Goal: Task Accomplishment & Management: Manage account settings

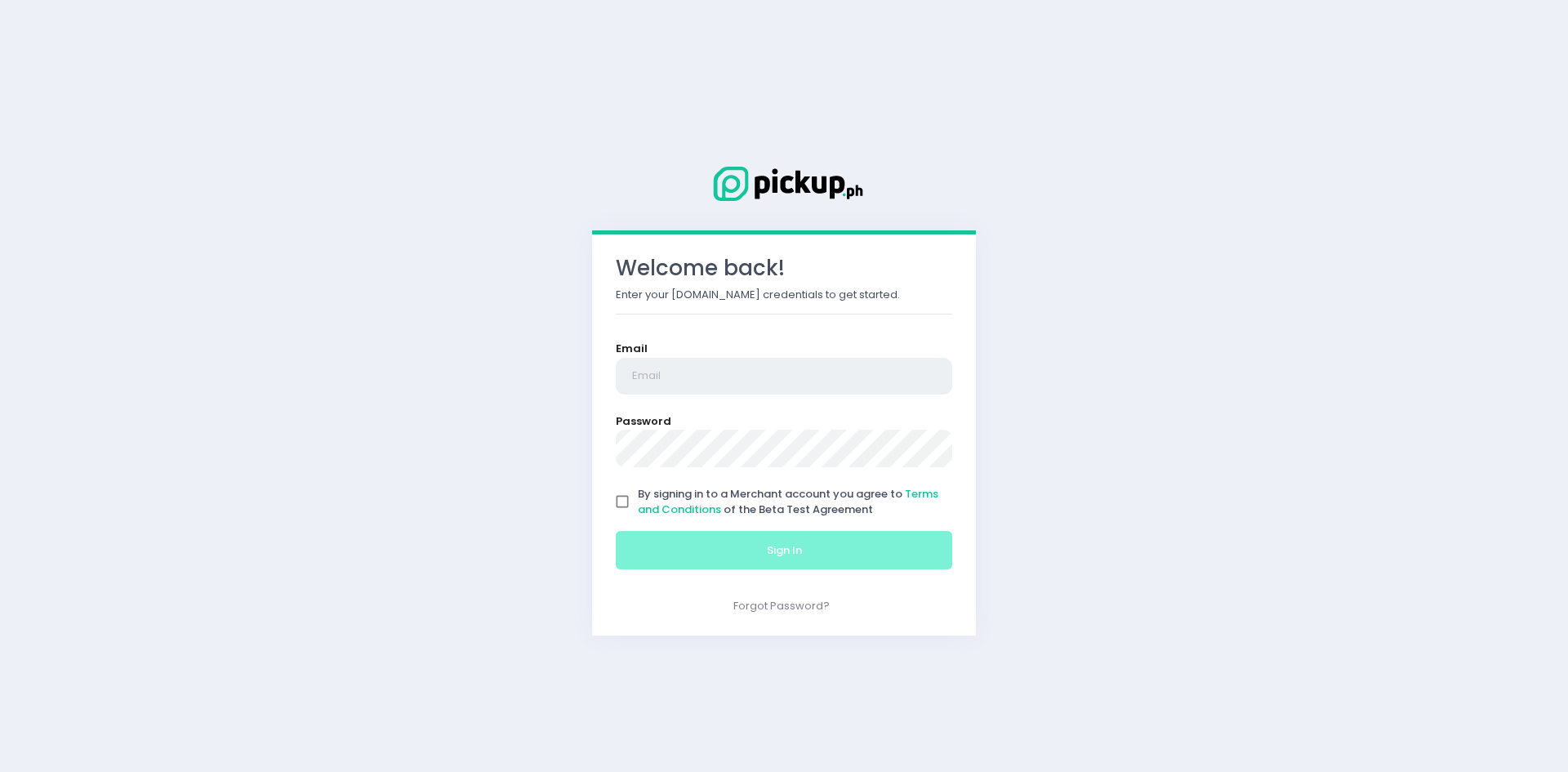
type input "[EMAIL_ADDRESS][DOMAIN_NAME]"
click at [617, 502] on input "By signing in to a Merchant account you agree to Terms and Conditions of the Be…" at bounding box center [623, 501] width 31 height 31
checkbox input "true"
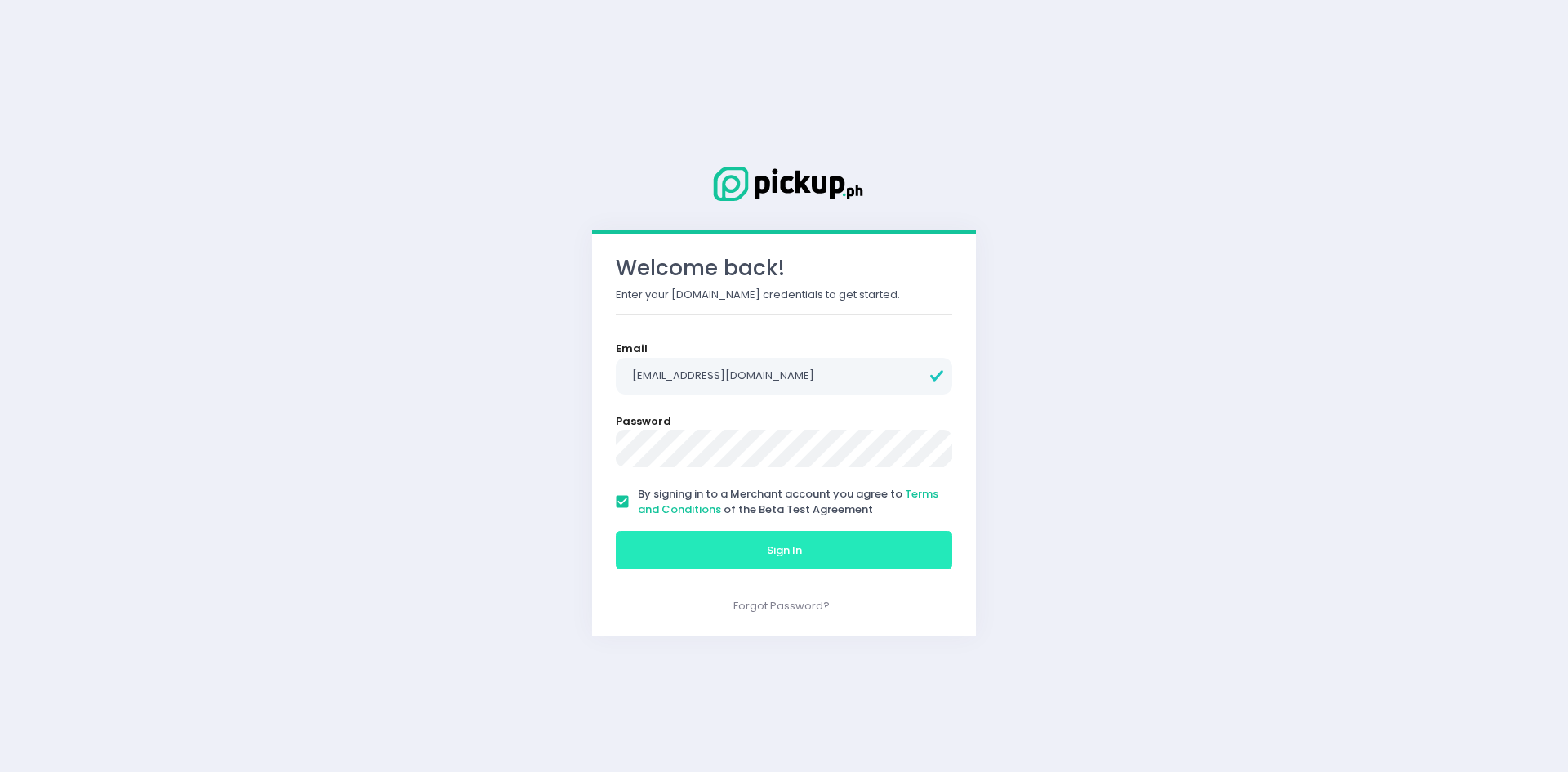
drag, startPoint x: 709, startPoint y: 539, endPoint x: 864, endPoint y: 553, distance: 155.6
click at [710, 539] on button "Sign In" at bounding box center [784, 550] width 336 height 39
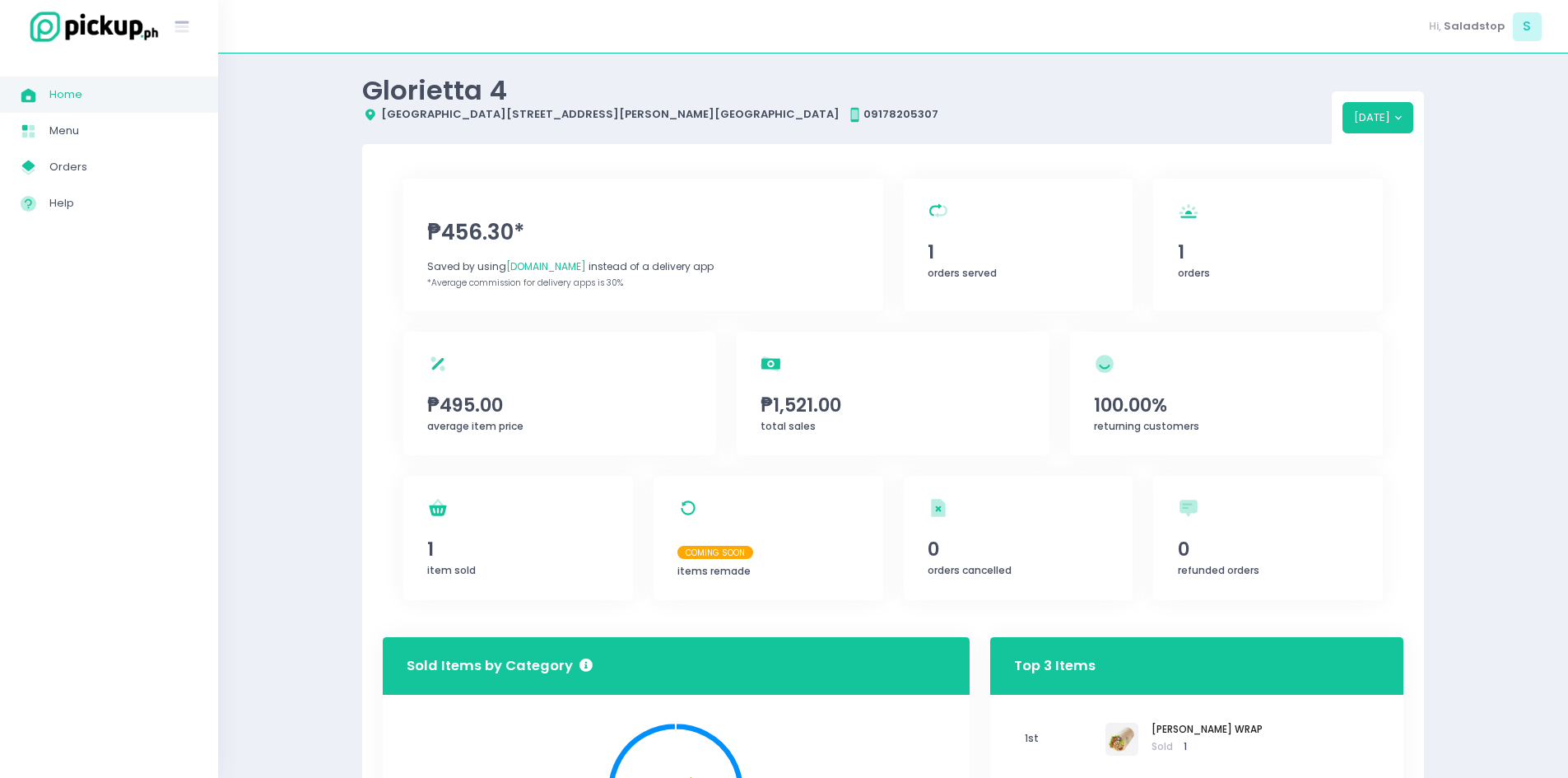
click at [120, 85] on span "Home" at bounding box center [123, 95] width 148 height 21
click at [79, 165] on span "Orders" at bounding box center [123, 167] width 148 height 21
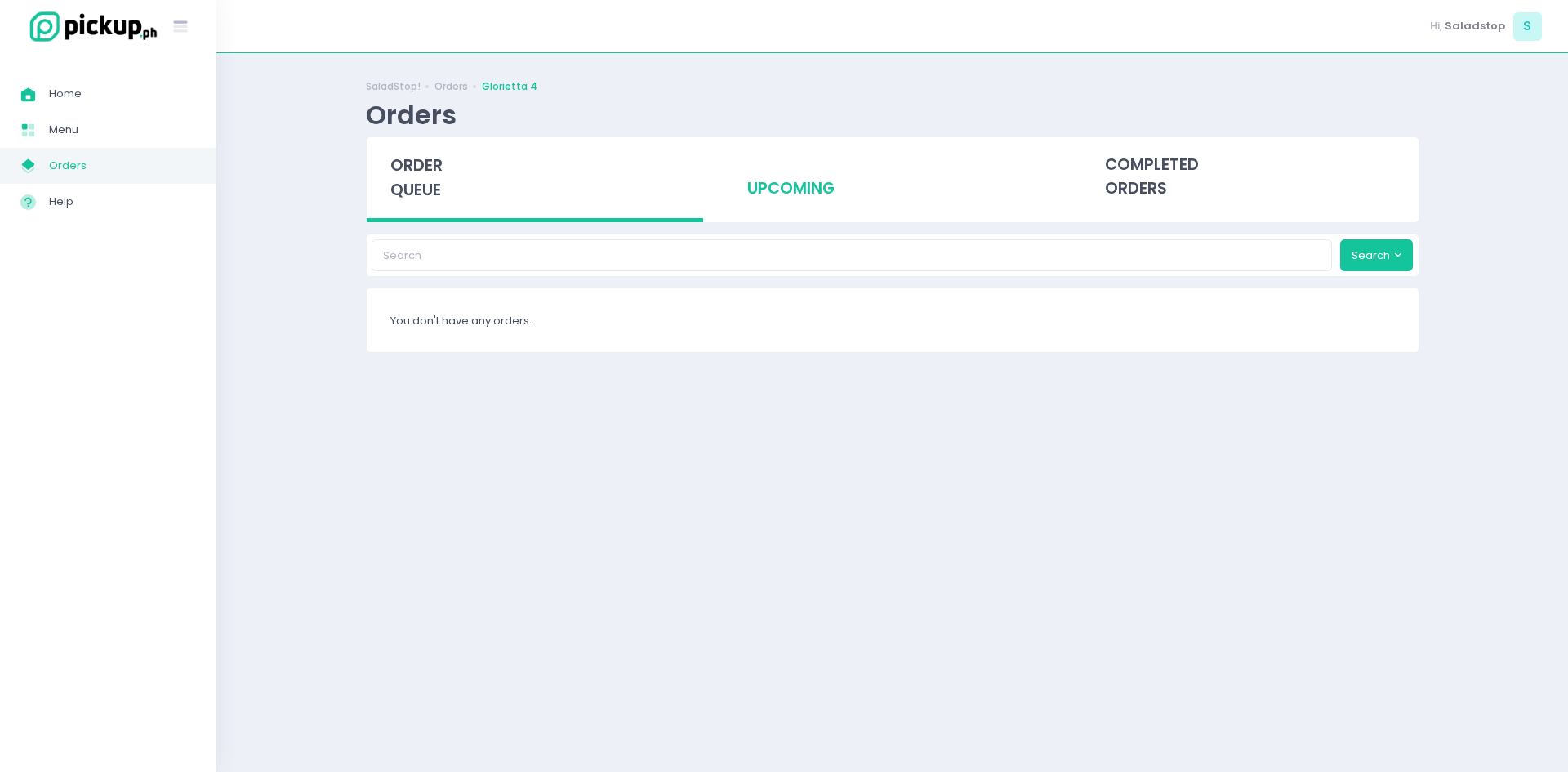
click at [819, 179] on div "upcoming" at bounding box center [892, 177] width 337 height 80
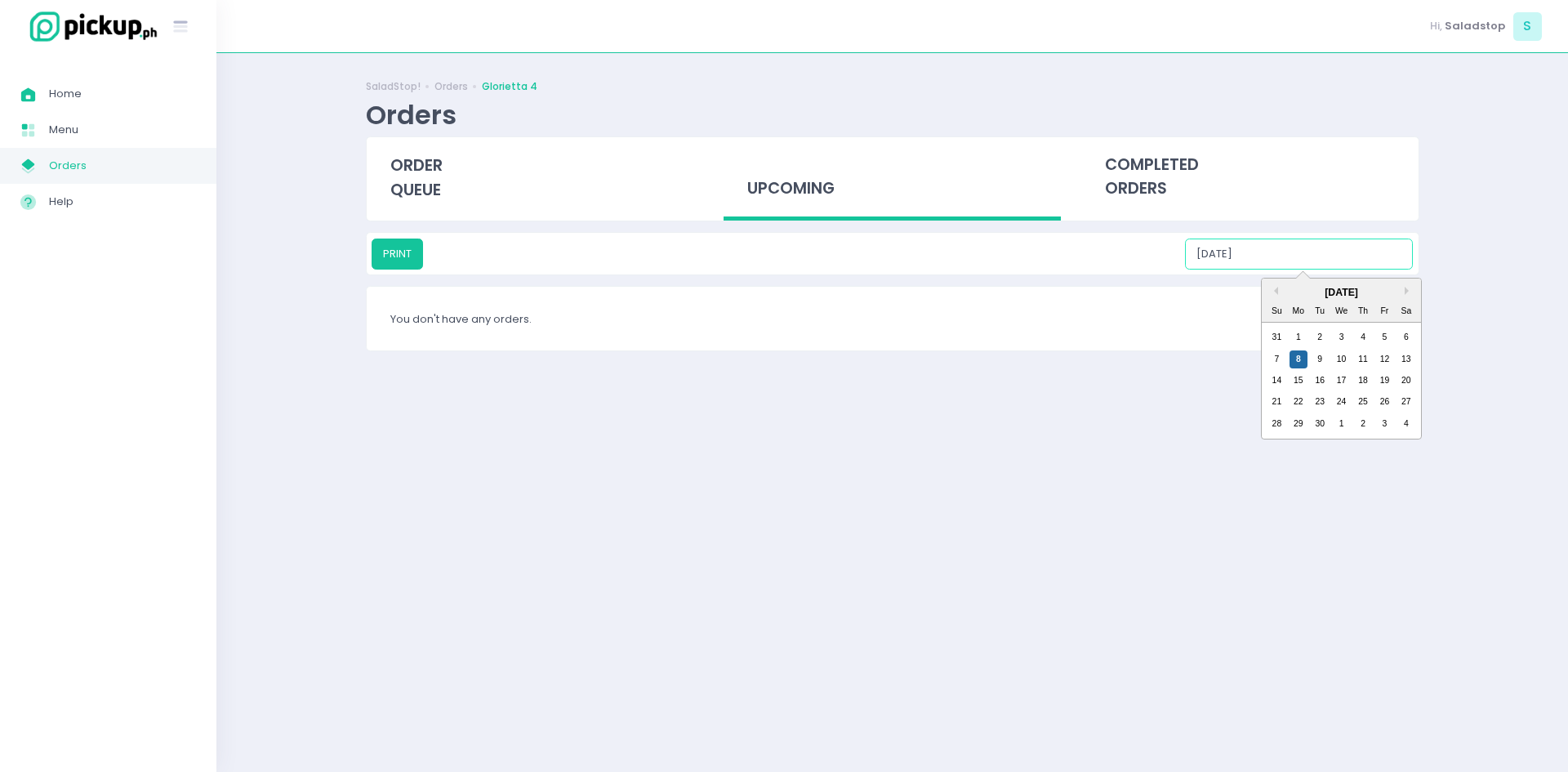
click at [1279, 259] on input "[DATE]" at bounding box center [1299, 254] width 228 height 31
click at [1325, 360] on div "9" at bounding box center [1320, 359] width 18 height 18
click at [1299, 252] on input "[DATE]" at bounding box center [1299, 254] width 228 height 31
click at [1346, 365] on div "10" at bounding box center [1341, 359] width 18 height 18
type input "[DATE]"
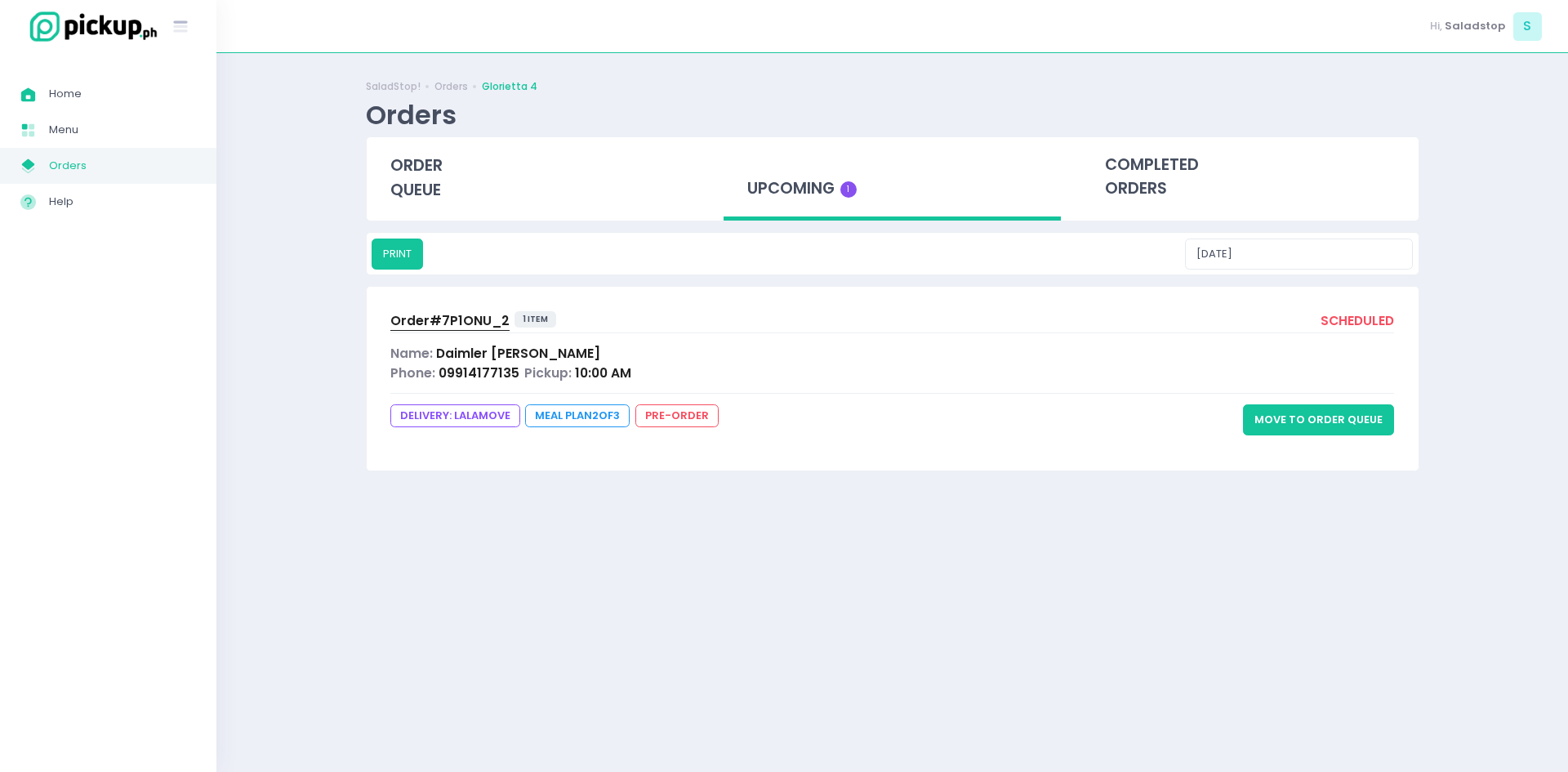
click at [453, 354] on span "Daimler [PERSON_NAME]" at bounding box center [518, 353] width 164 height 17
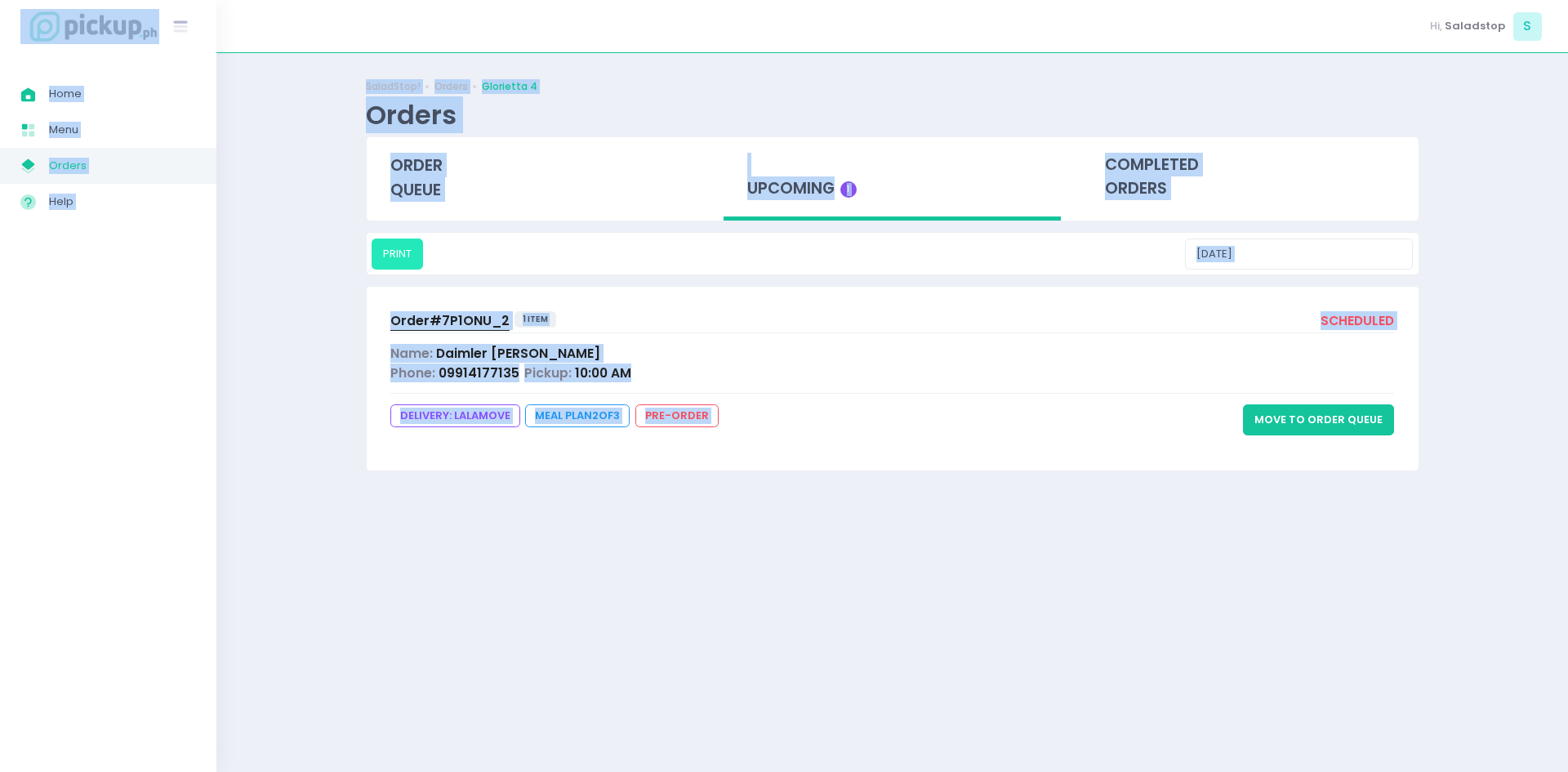
click at [404, 261] on button "PRINT" at bounding box center [397, 254] width 51 height 31
